Goal: Information Seeking & Learning: Learn about a topic

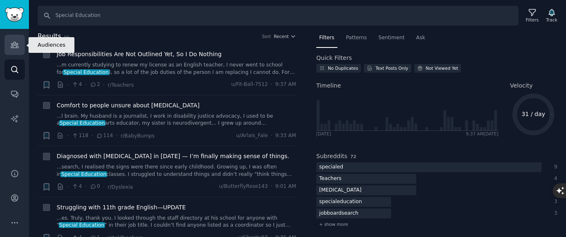
click at [16, 45] on icon "Sidebar" at bounding box center [14, 44] width 9 height 9
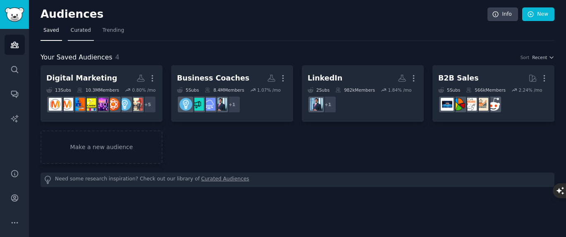
click at [81, 31] on span "Curated" at bounding box center [81, 30] width 20 height 7
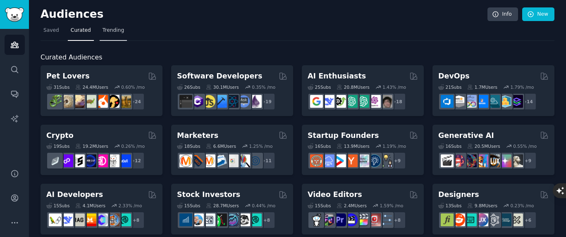
click at [114, 32] on span "Trending" at bounding box center [112, 30] width 21 height 7
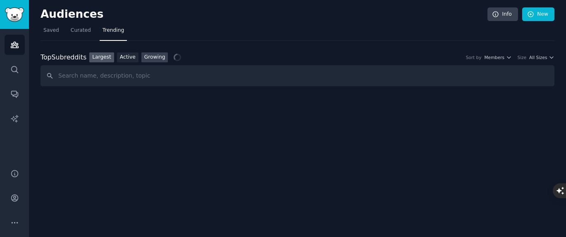
click at [152, 59] on link "Growing" at bounding box center [154, 57] width 27 height 10
click at [458, 57] on icon "button" at bounding box center [456, 58] width 6 height 6
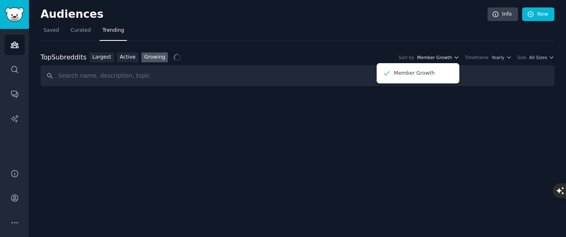
click at [458, 57] on icon "button" at bounding box center [456, 58] width 6 height 6
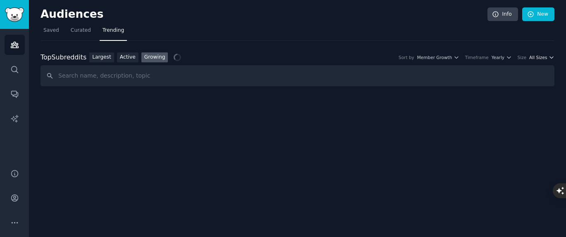
click at [551, 58] on icon "button" at bounding box center [551, 58] width 6 height 6
